Goal: Task Accomplishment & Management: Complete application form

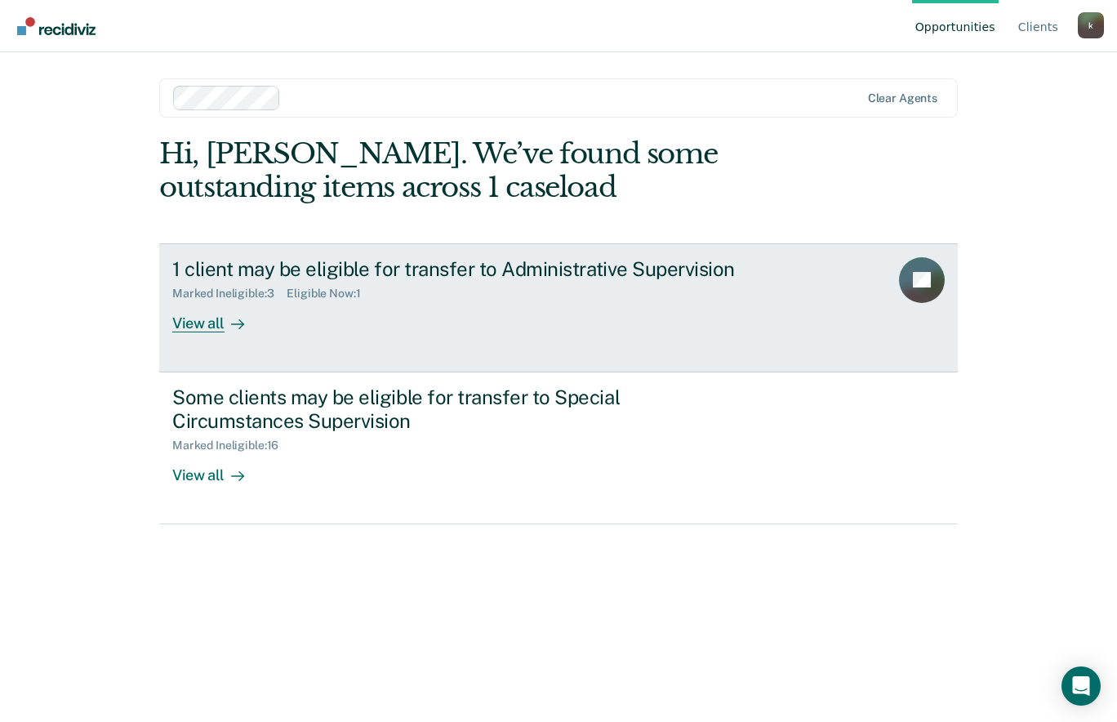
click at [207, 329] on div "View all" at bounding box center [217, 316] width 91 height 32
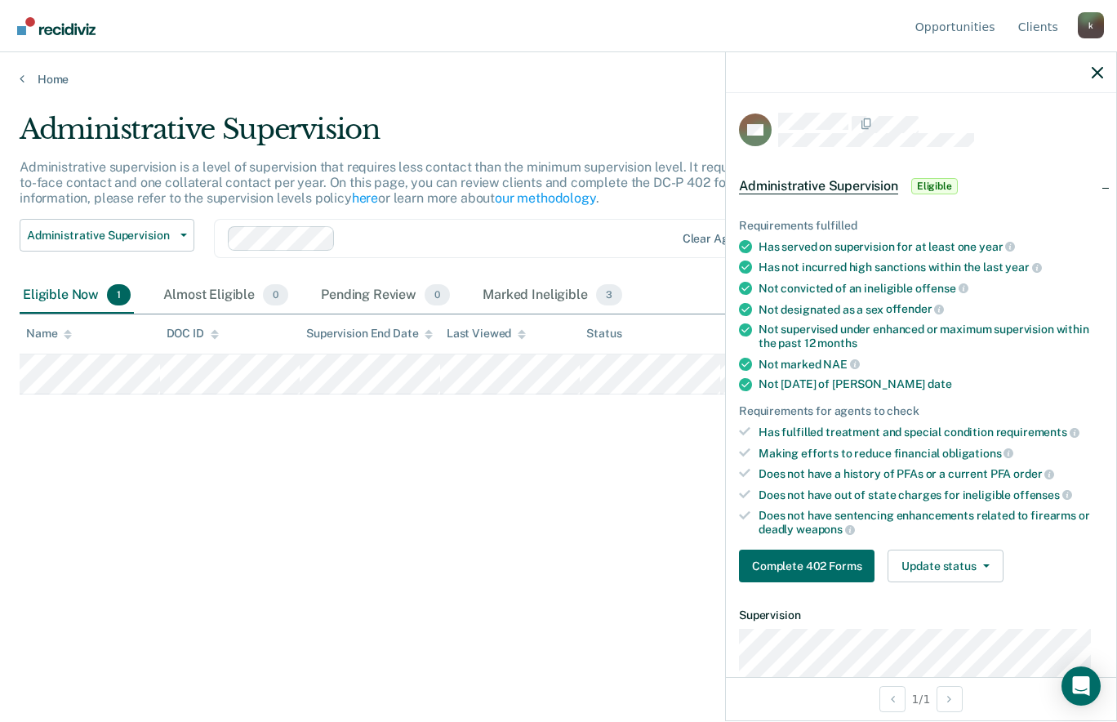
click at [578, 660] on main "Administrative Supervision Administrative supervision is a level of supervision…" at bounding box center [558, 402] width 1117 height 630
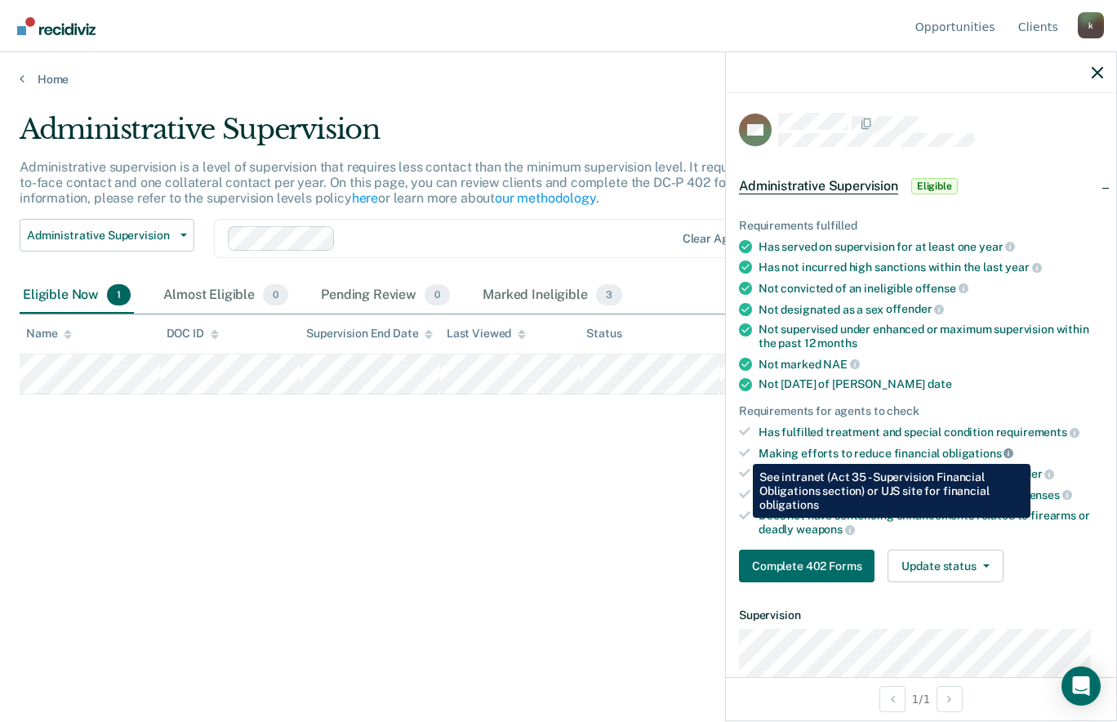
click at [1003, 451] on icon at bounding box center [1008, 453] width 10 height 10
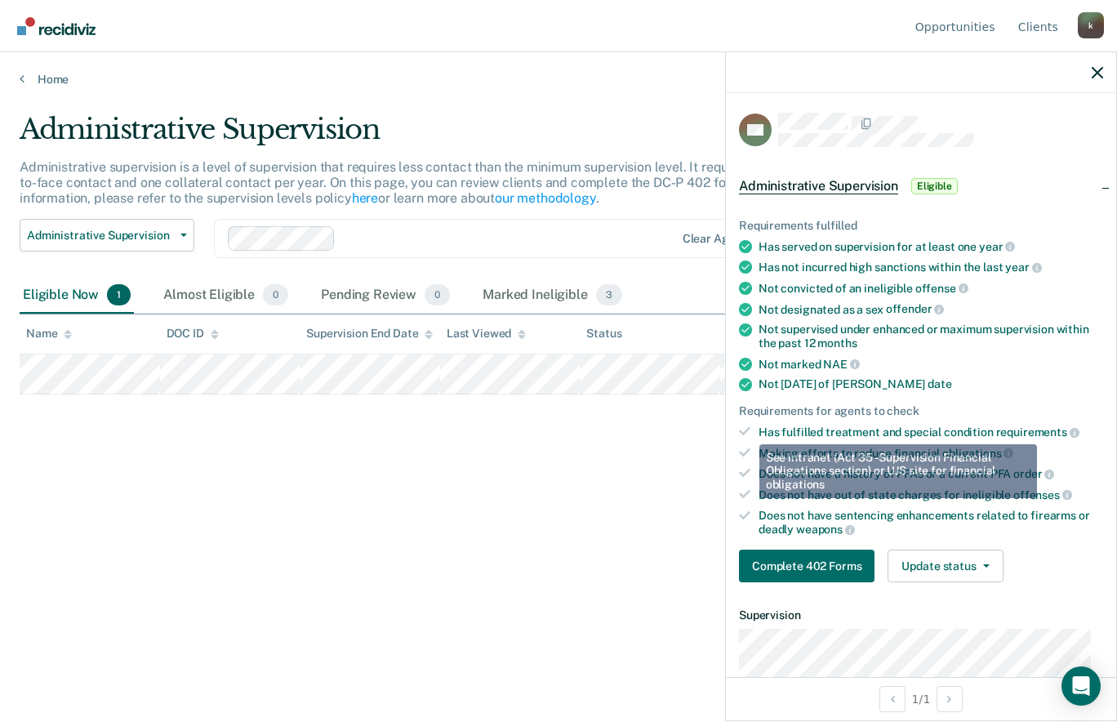
click at [641, 509] on div "Administrative Supervision Administrative supervision is a level of supervision…" at bounding box center [559, 356] width 1078 height 487
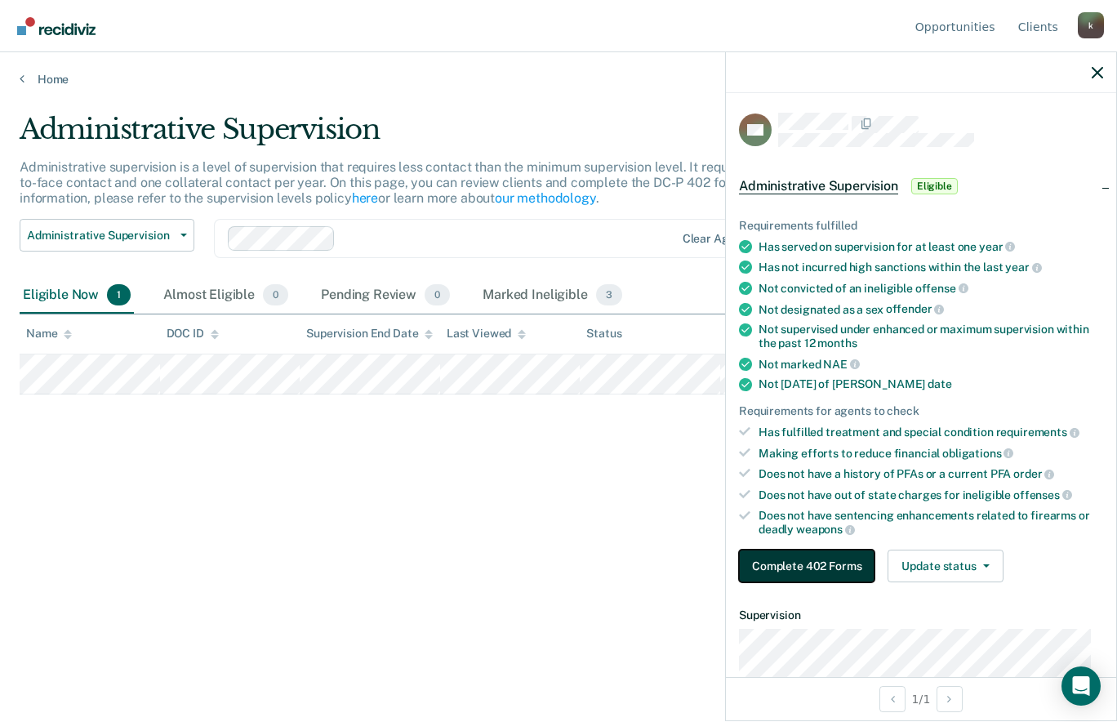
click at [825, 559] on button "Complete 402 Forms" at bounding box center [807, 565] width 136 height 33
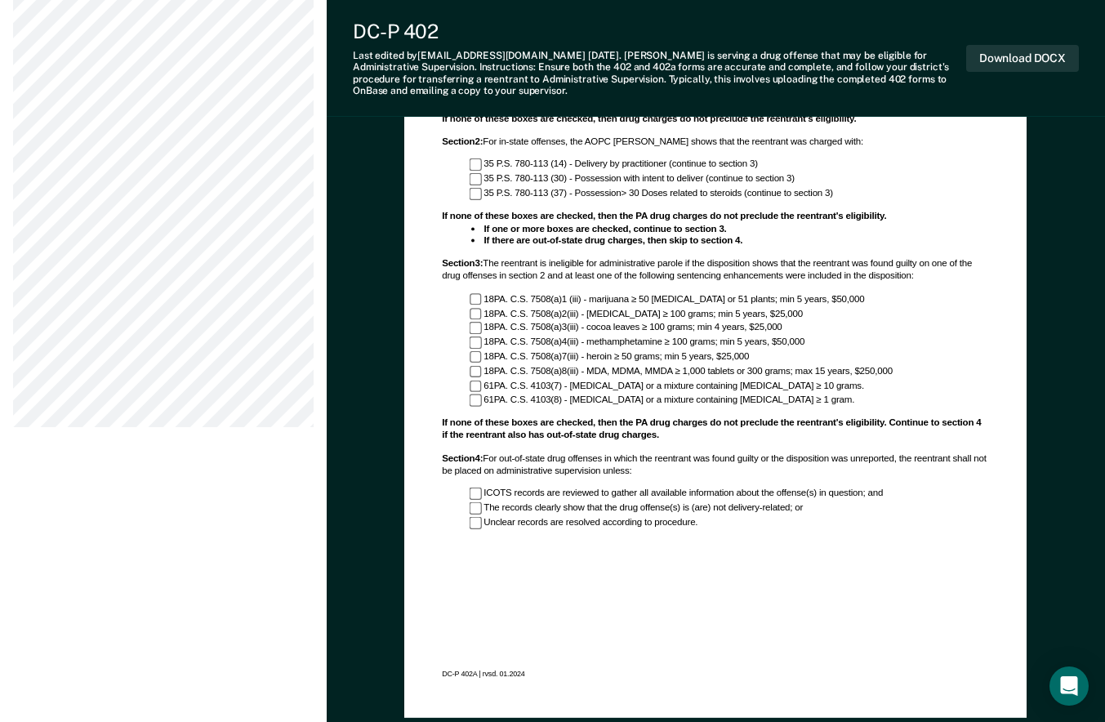
scroll to position [1085, 0]
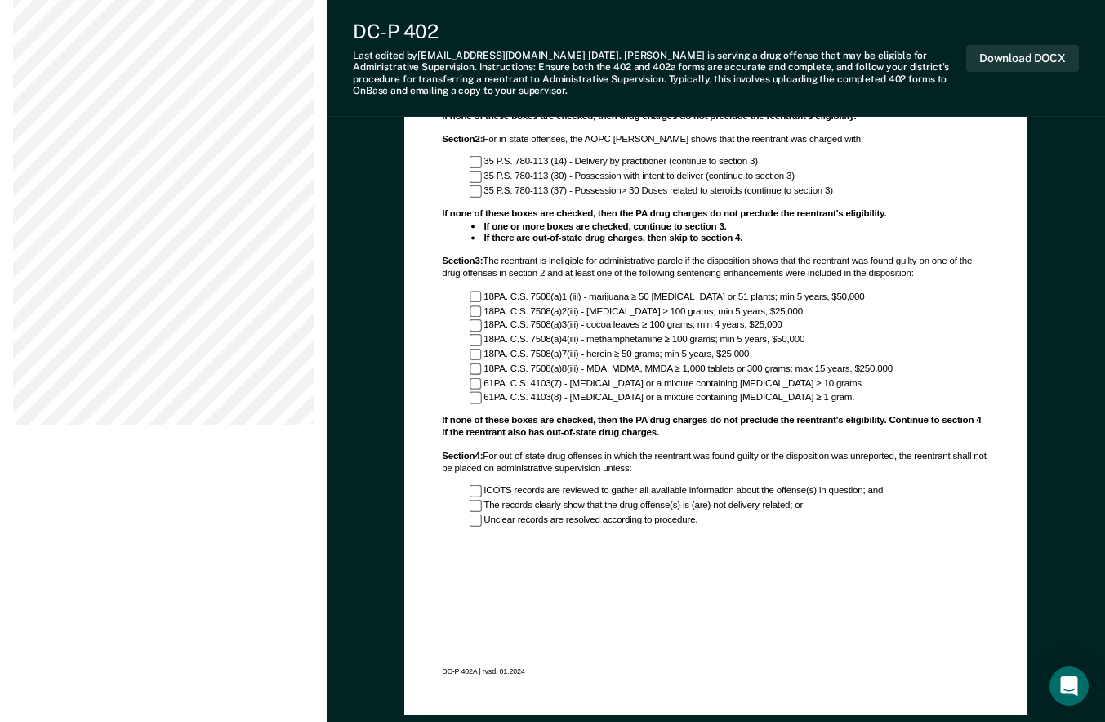
click at [561, 659] on div "Administrative Parole Eligibility Worksheet: DRUG ADDENDUM Section 1 : Use this…" at bounding box center [715, 309] width 585 height 773
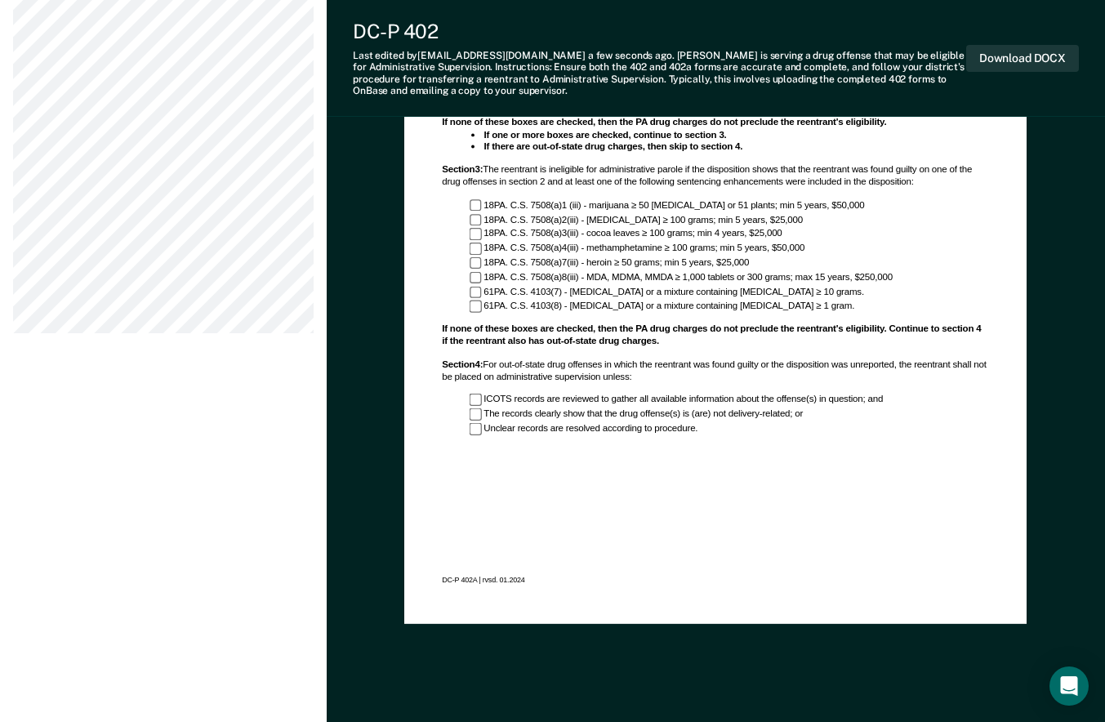
scroll to position [1242, 0]
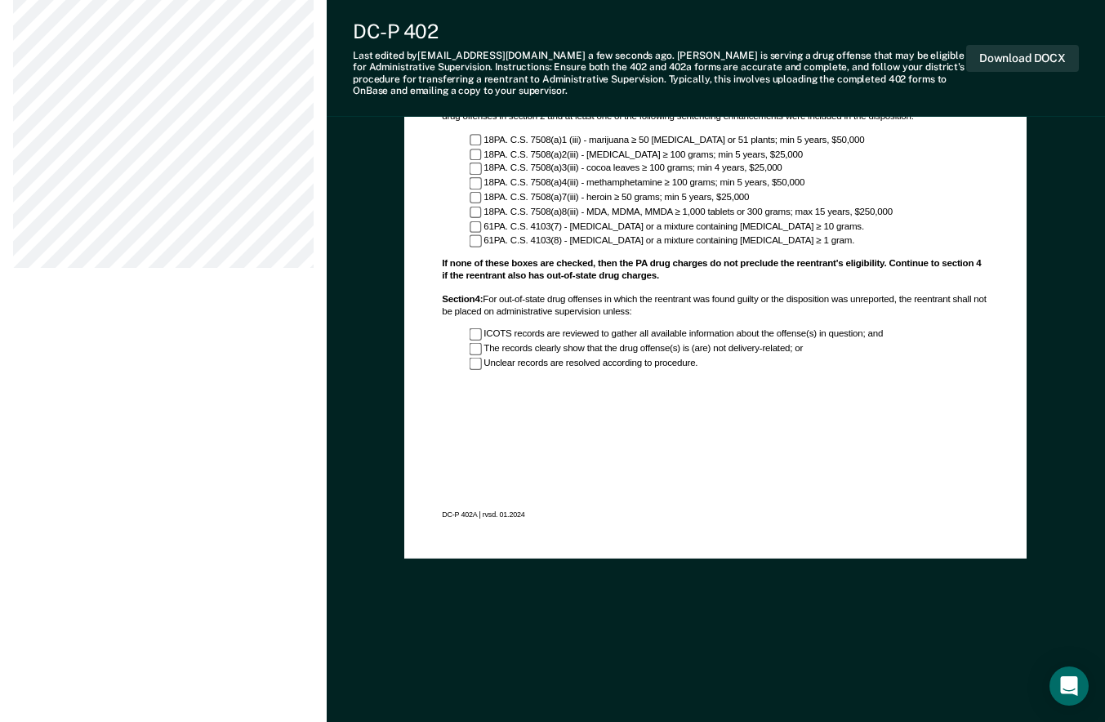
click at [1035, 85] on div "Download DOCX" at bounding box center [1022, 58] width 113 height 77
click at [1012, 55] on button "Download DOCX" at bounding box center [1022, 58] width 113 height 27
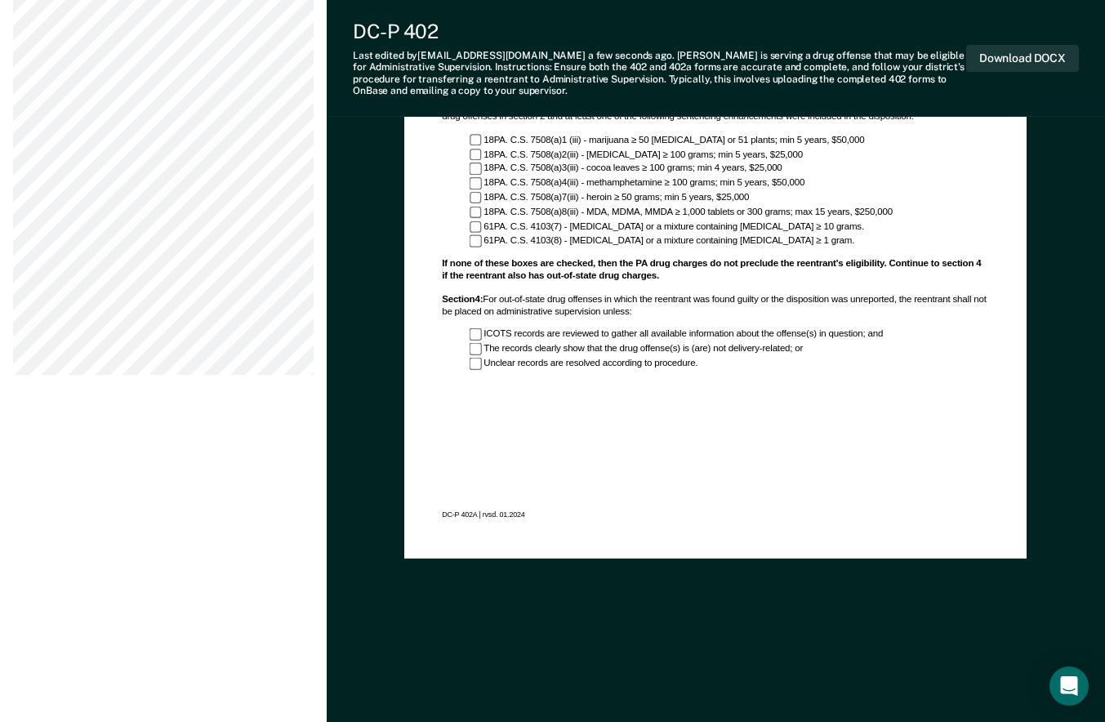
click at [1087, 25] on div "DC-P 402 Last edited by [PERSON_NAME][EMAIL_ADDRESS][DOMAIN_NAME] a few seconds…" at bounding box center [716, 58] width 778 height 117
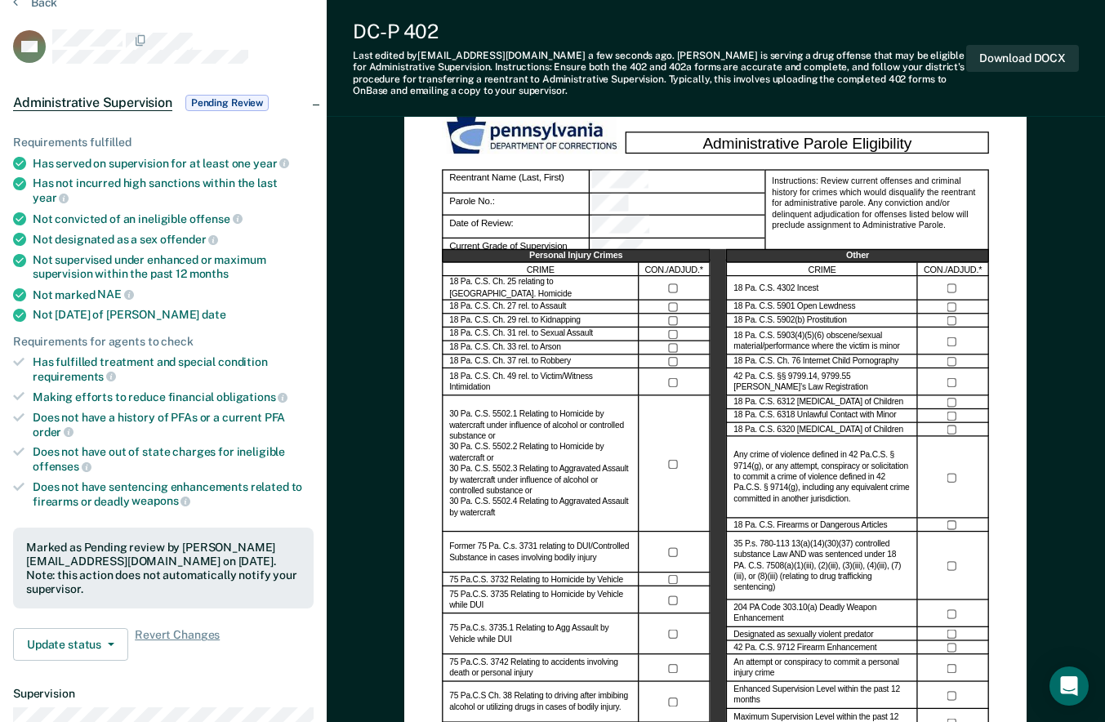
scroll to position [0, 0]
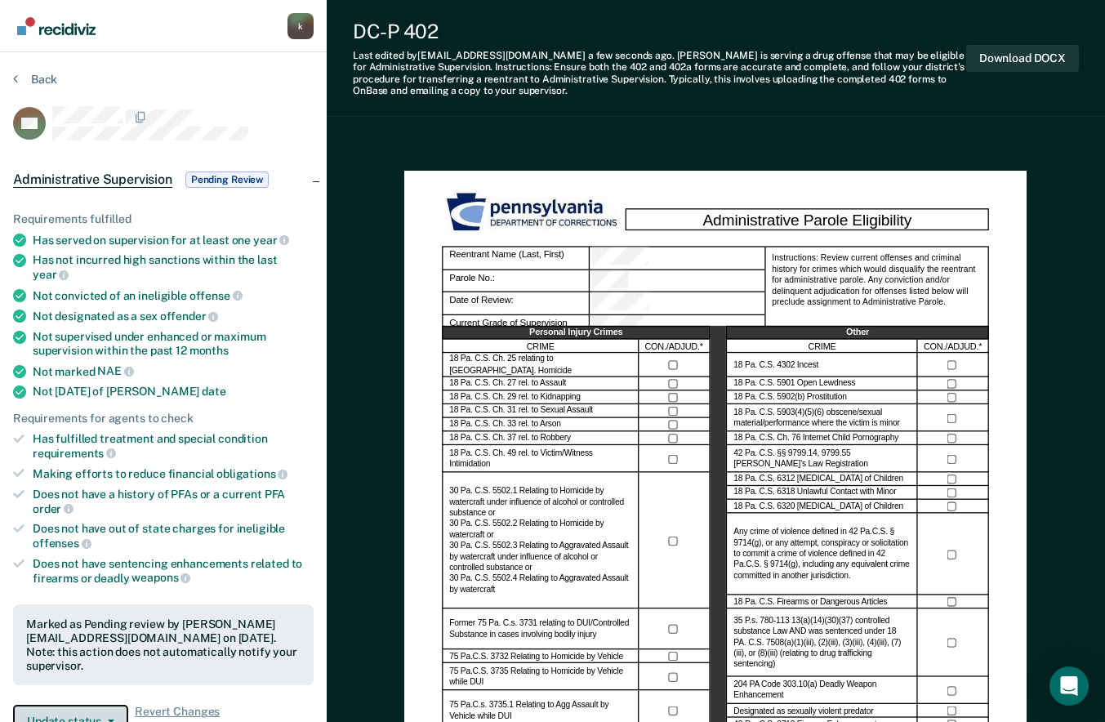
click at [118, 705] on button "Update status" at bounding box center [70, 721] width 115 height 33
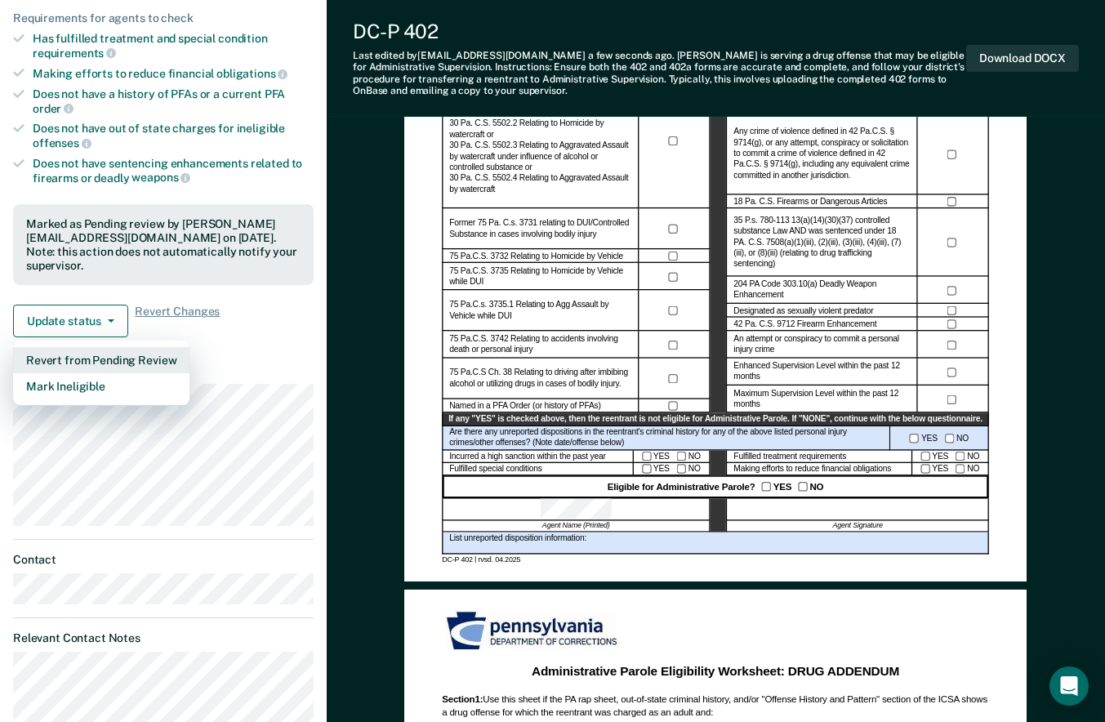
scroll to position [411, 0]
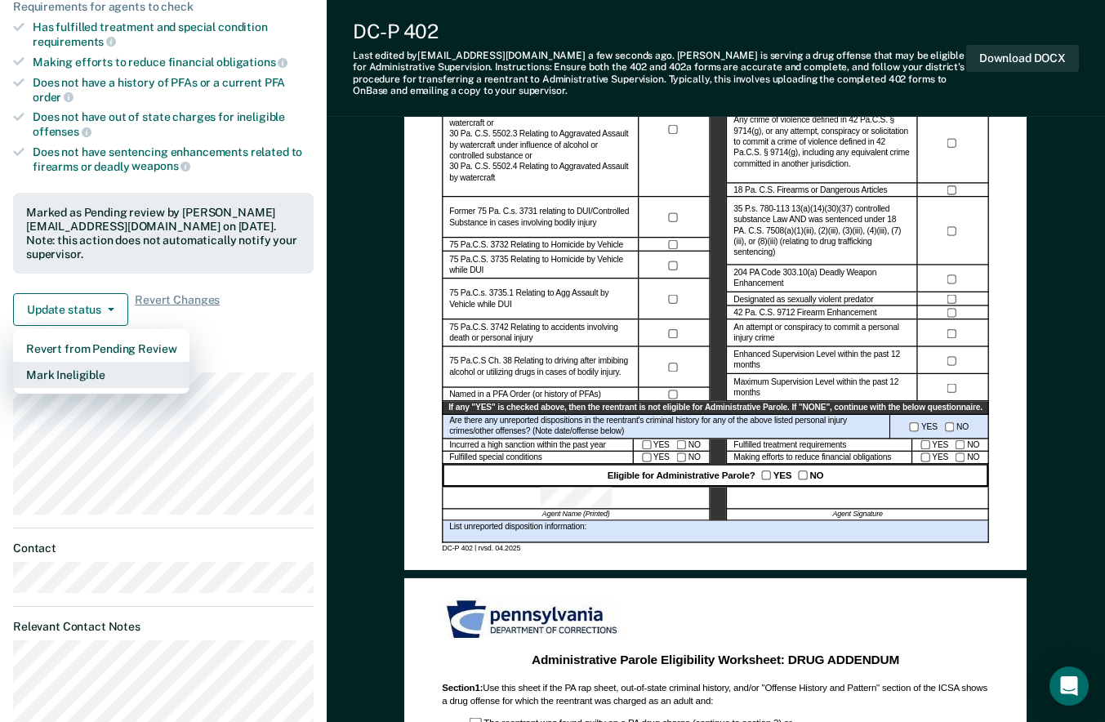
click at [100, 362] on button "Mark Ineligible" at bounding box center [101, 375] width 176 height 26
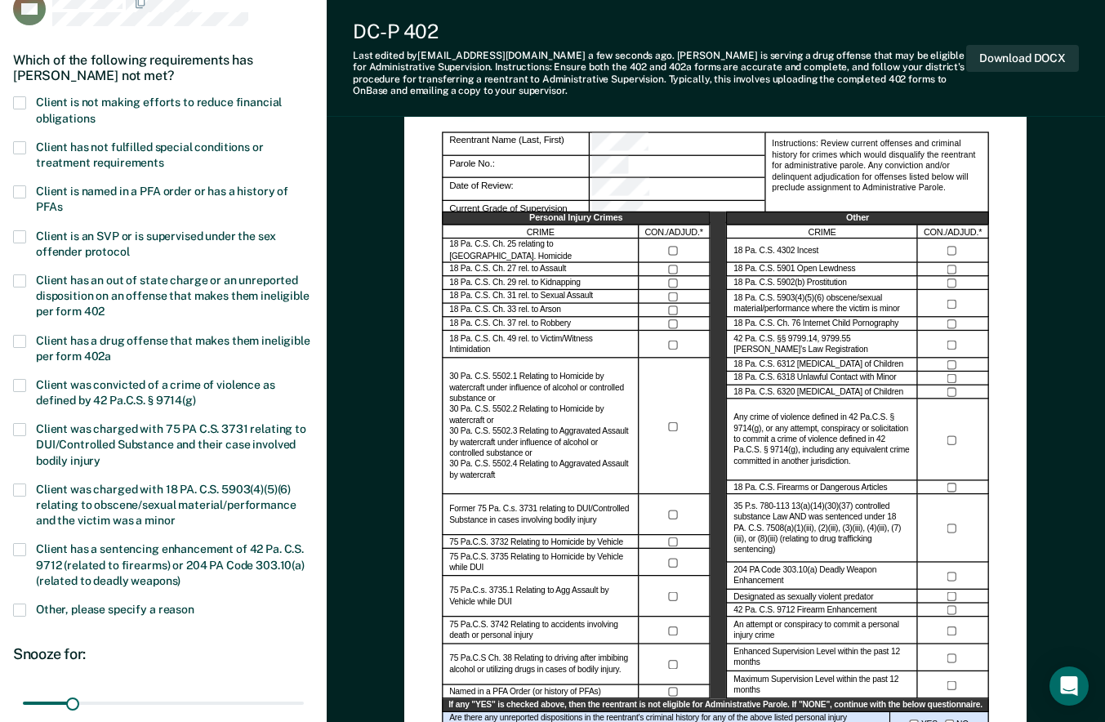
scroll to position [113, 0]
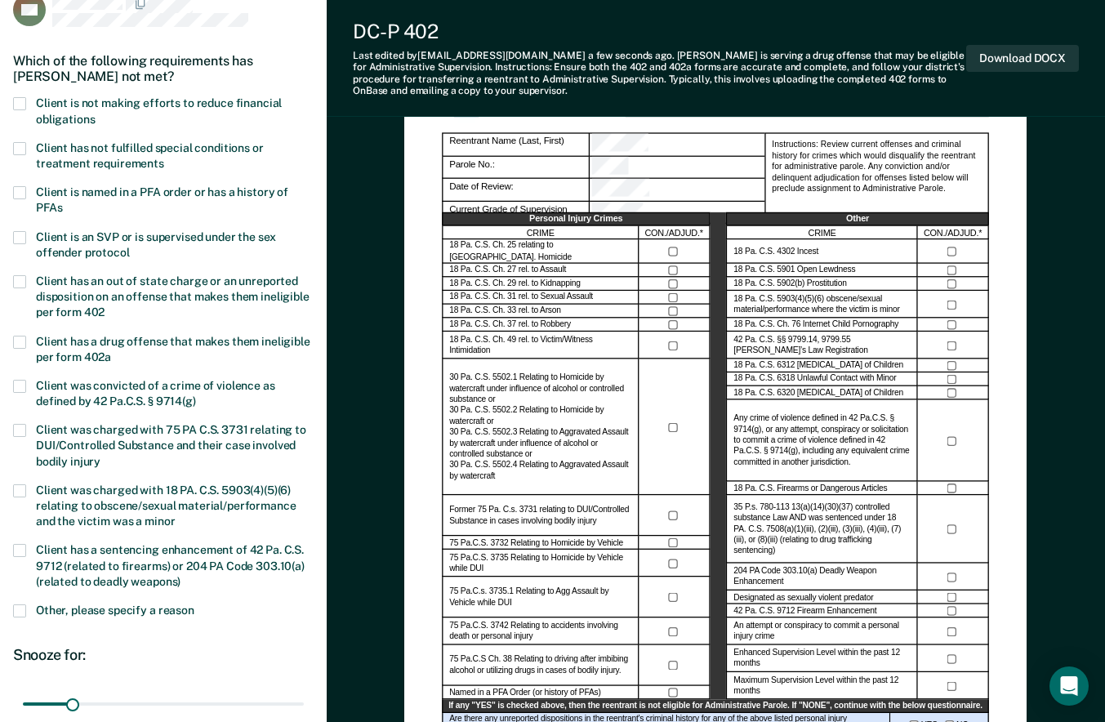
click at [17, 345] on span at bounding box center [19, 342] width 13 height 13
click at [111, 351] on input "Client has a drug offense that makes them ineligible per form 402a" at bounding box center [111, 351] width 0 height 0
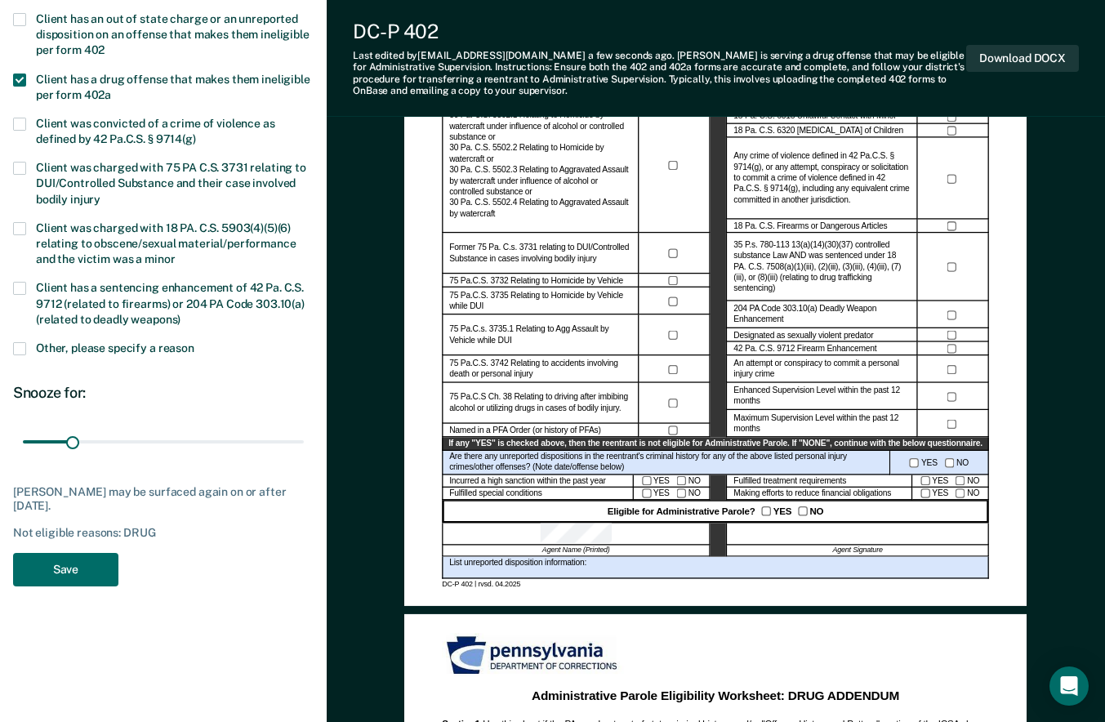
scroll to position [373, 0]
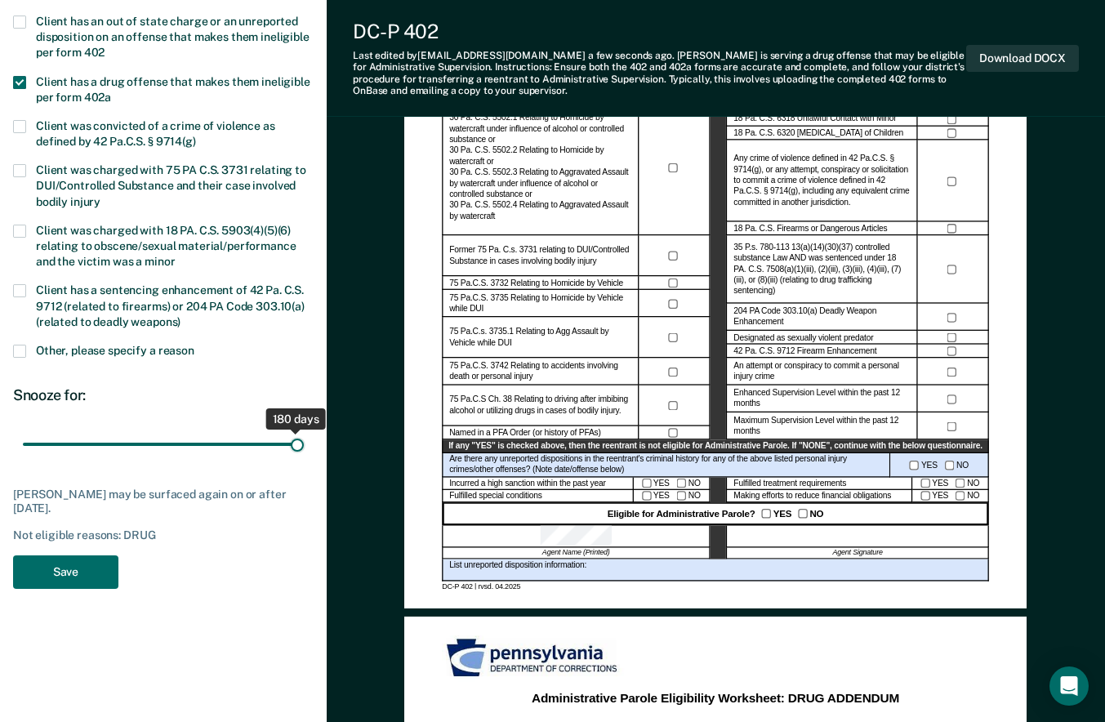
drag, startPoint x: 72, startPoint y: 445, endPoint x: 318, endPoint y: 441, distance: 245.8
type input "180"
click at [304, 441] on input "range" at bounding box center [163, 444] width 281 height 29
click at [81, 572] on button "Save" at bounding box center [65, 571] width 105 height 33
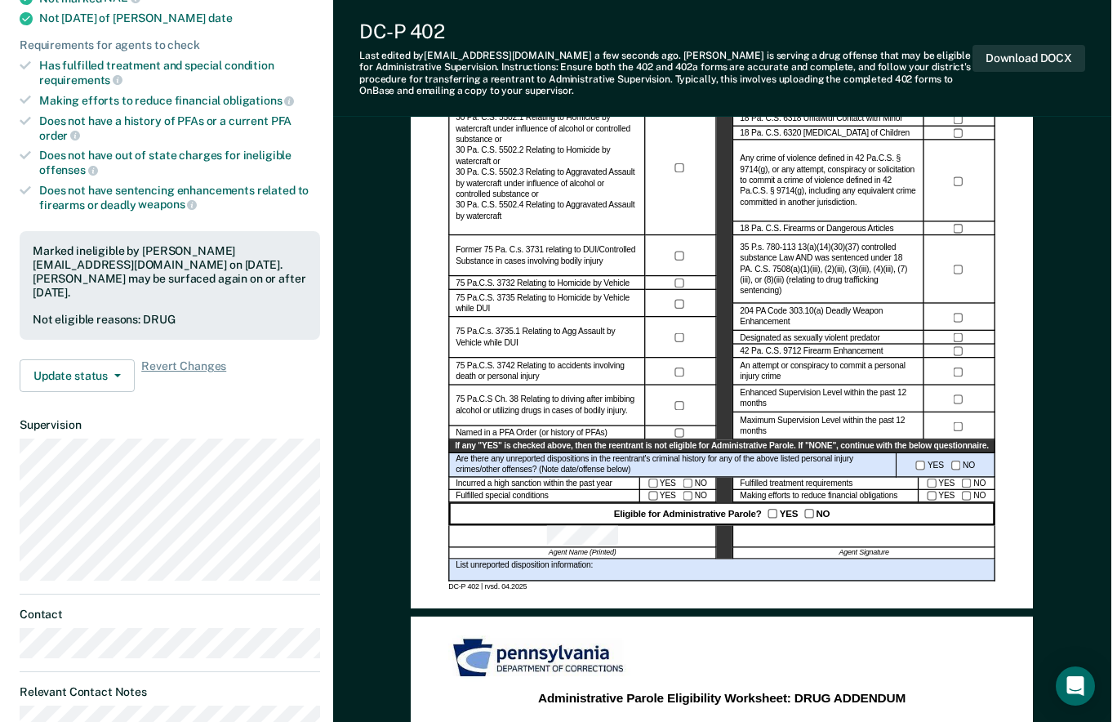
scroll to position [0, 0]
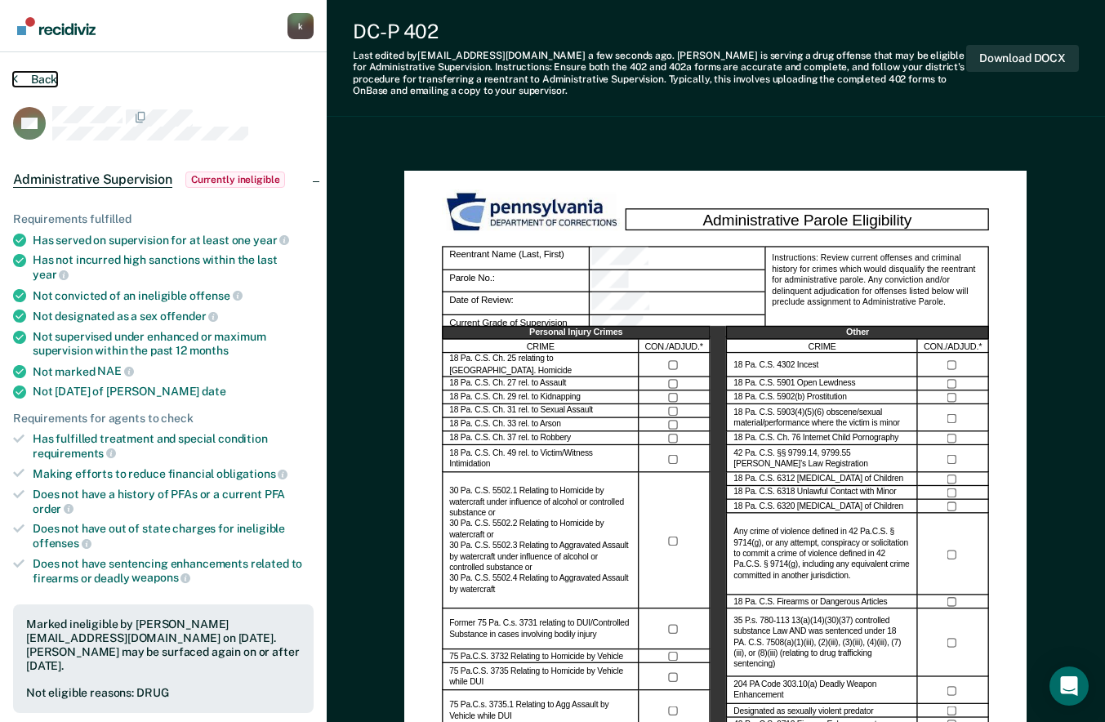
click at [36, 80] on button "Back" at bounding box center [35, 79] width 44 height 15
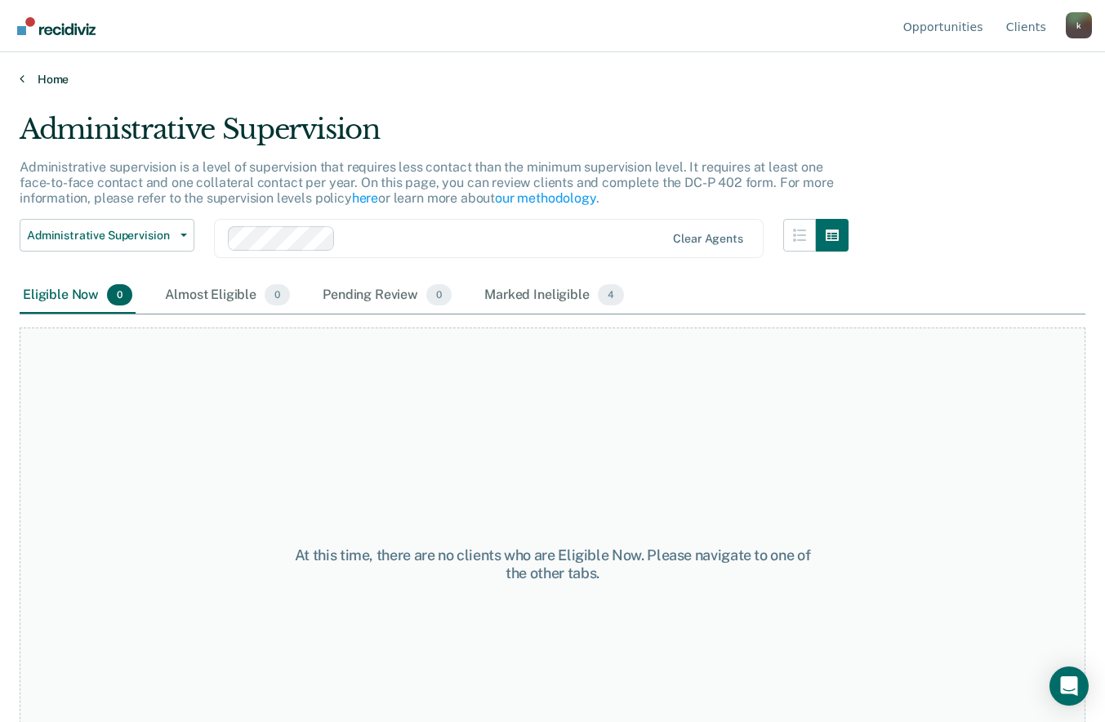
click at [56, 76] on link "Home" at bounding box center [552, 79] width 1065 height 15
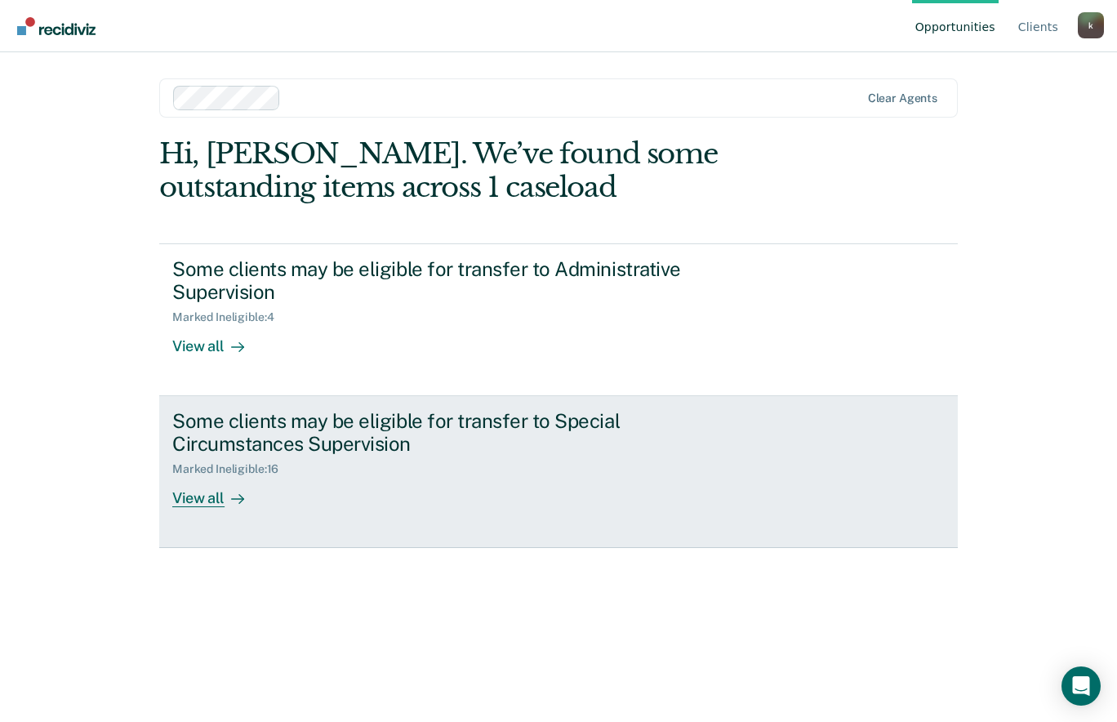
click at [225, 500] on div at bounding box center [235, 498] width 20 height 19
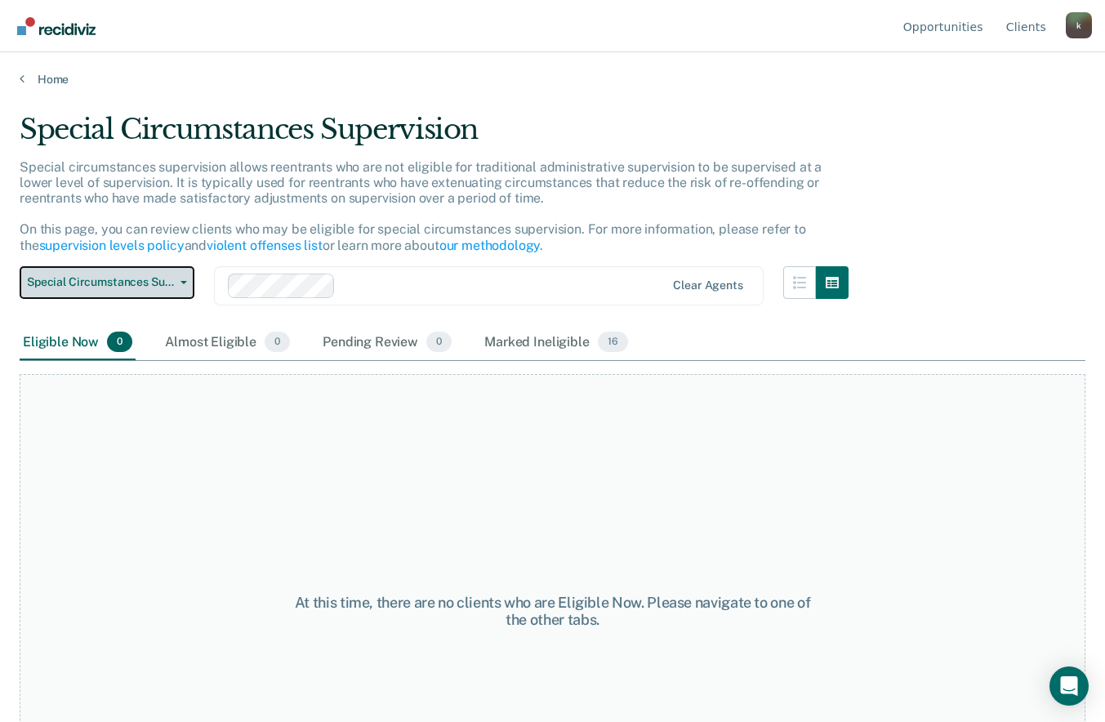
click at [180, 282] on icon "button" at bounding box center [183, 282] width 7 height 3
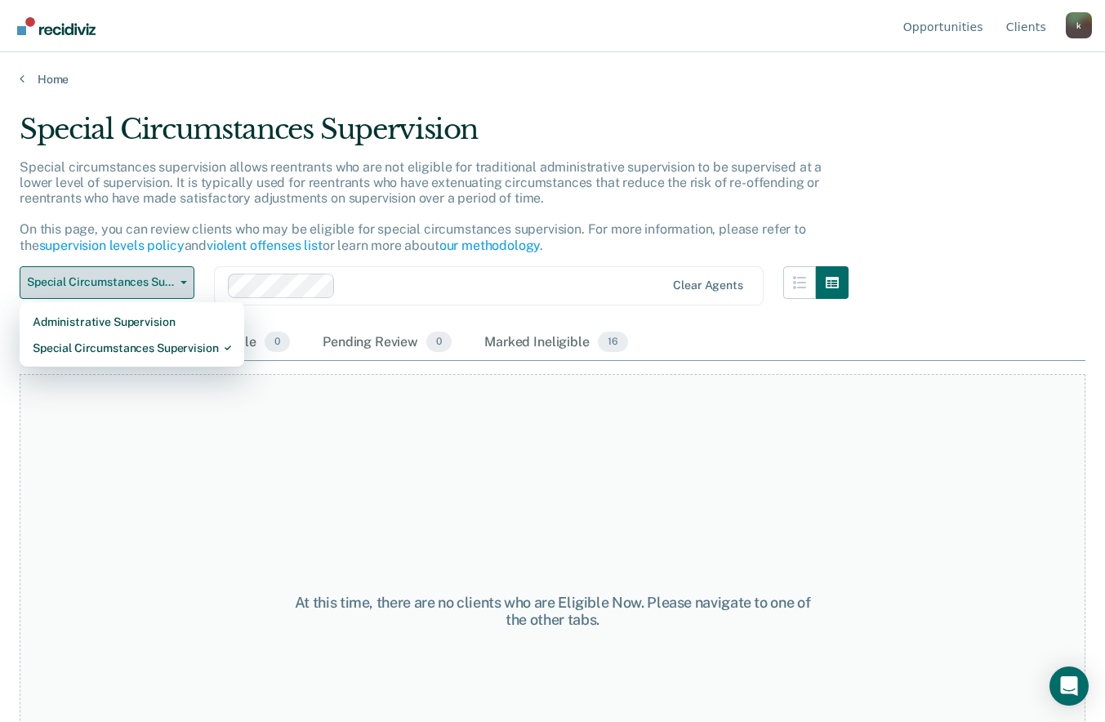
click at [180, 282] on icon "button" at bounding box center [183, 282] width 7 height 3
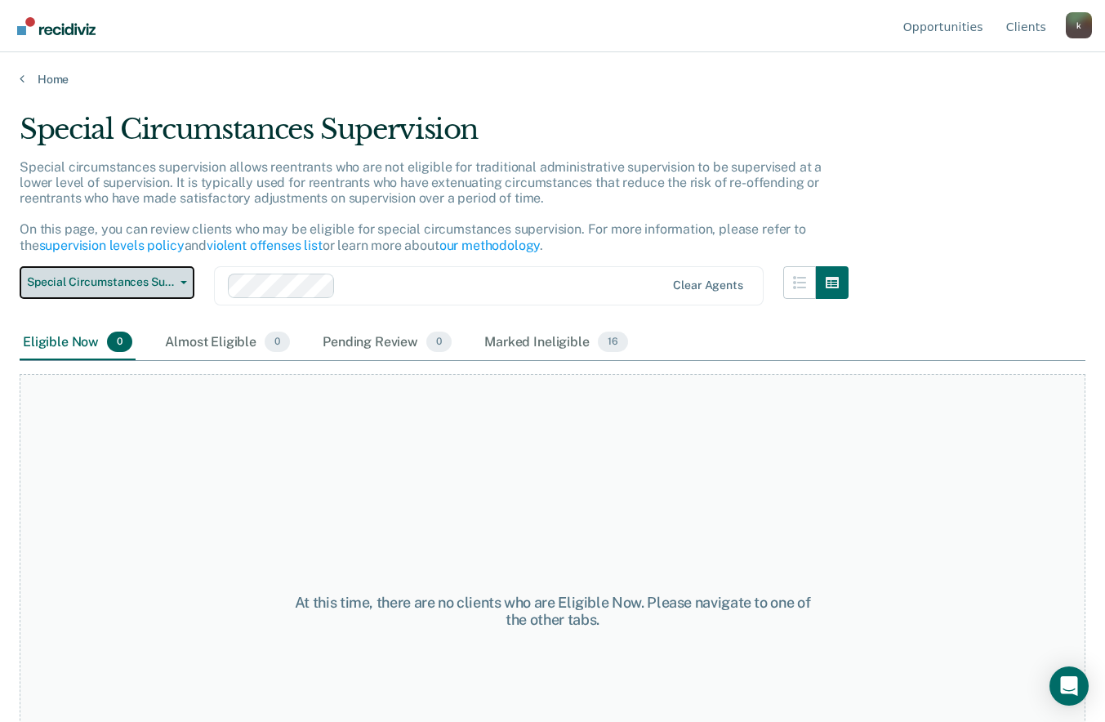
click at [180, 282] on icon "button" at bounding box center [183, 282] width 7 height 3
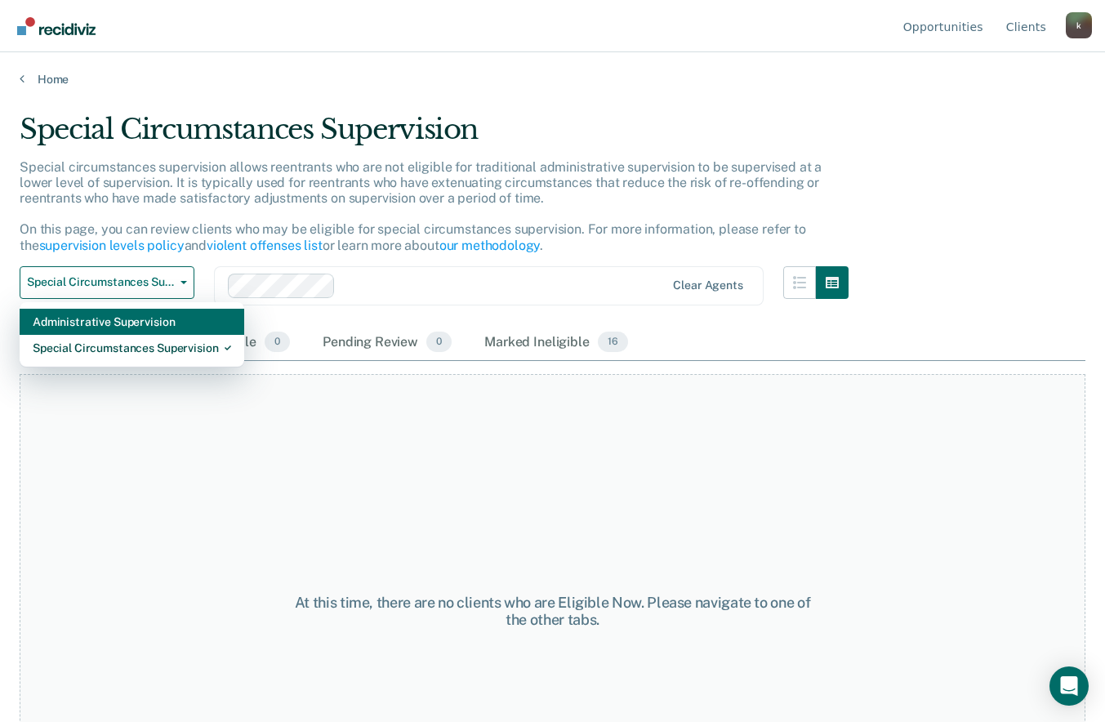
click at [166, 314] on div "Administrative Supervision" at bounding box center [132, 322] width 198 height 26
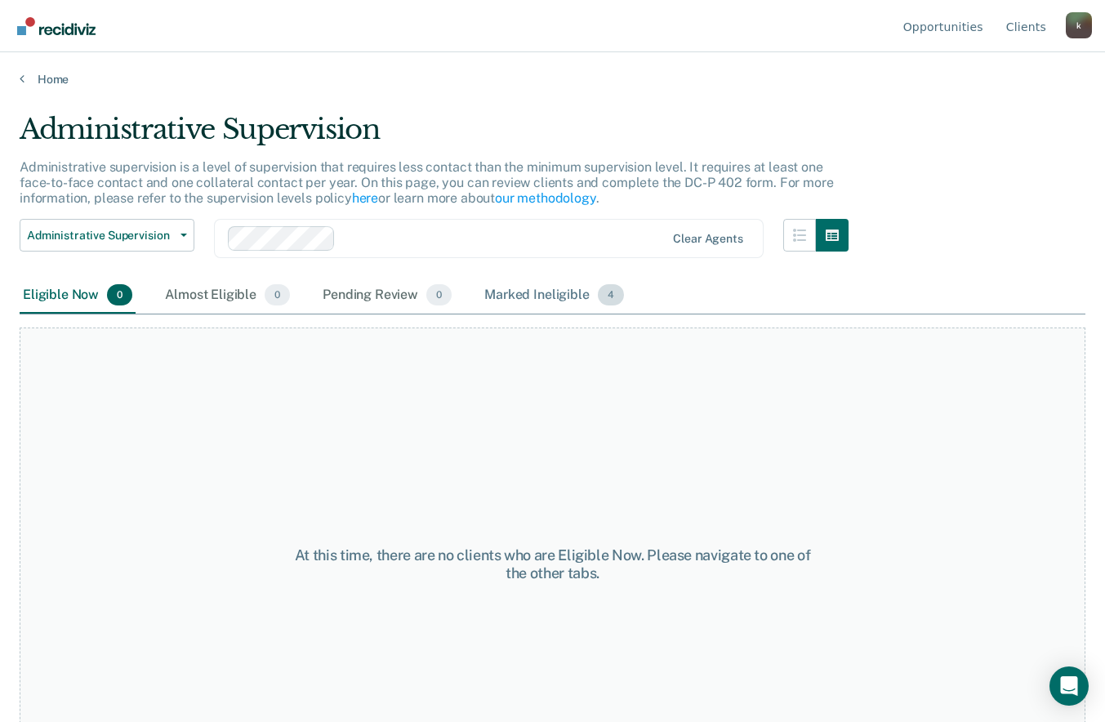
click at [498, 295] on div "Marked Ineligible 4" at bounding box center [554, 296] width 146 height 36
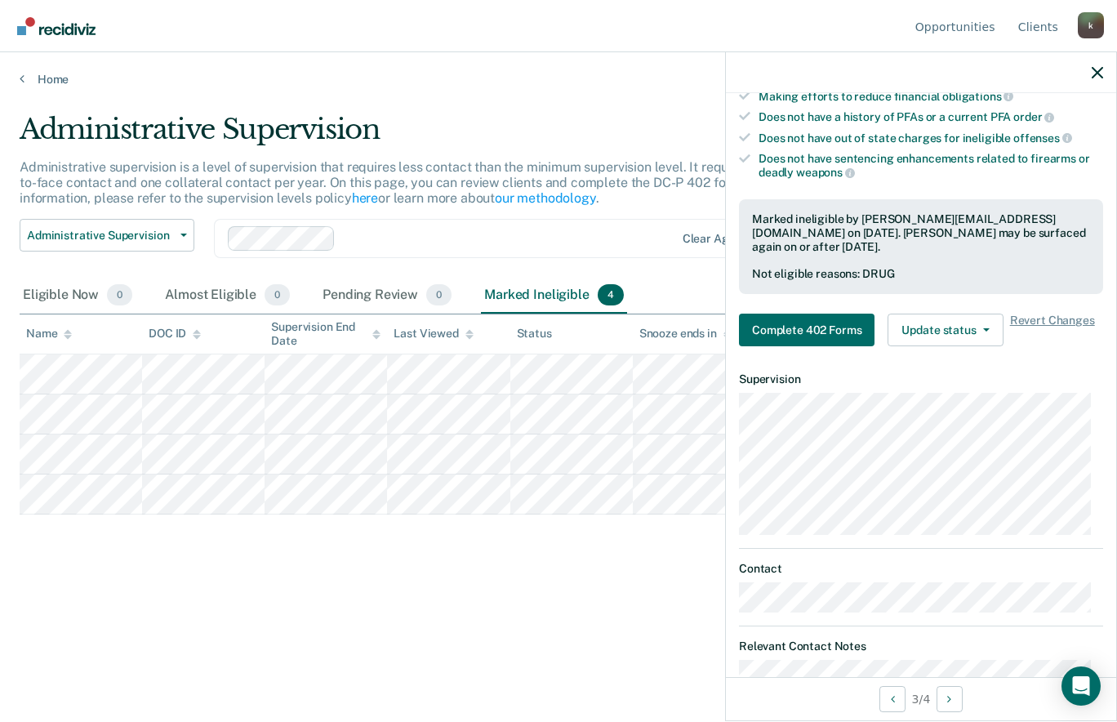
scroll to position [355, 0]
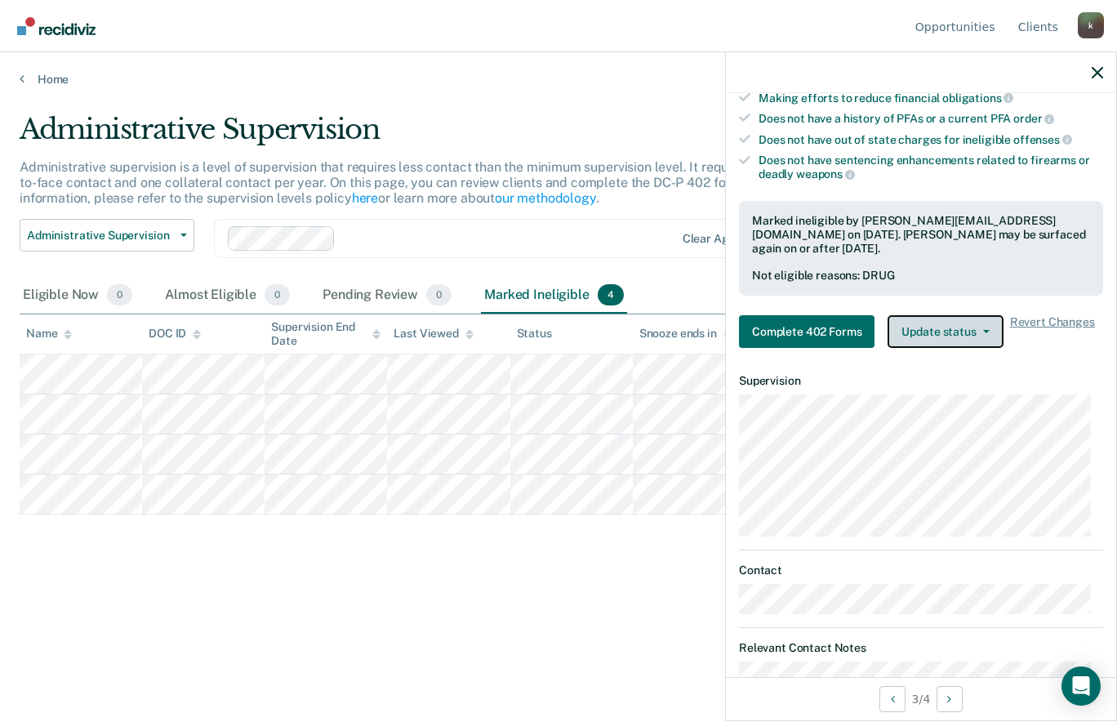
click at [976, 320] on button "Update status" at bounding box center [944, 331] width 115 height 33
click at [1085, 351] on article "KA Administrative Supervision Currently ineligible Requirements fulfilled Has s…" at bounding box center [921, 458] width 364 height 1401
